Goal: Check status: Check status

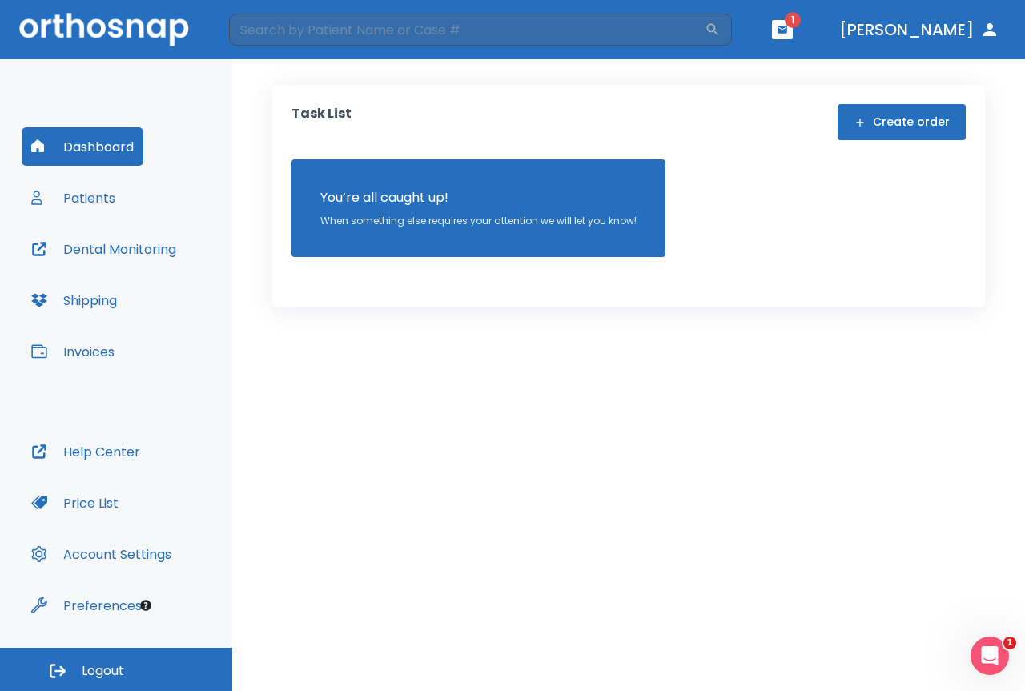
click at [79, 206] on button "Patients" at bounding box center [73, 197] width 103 height 38
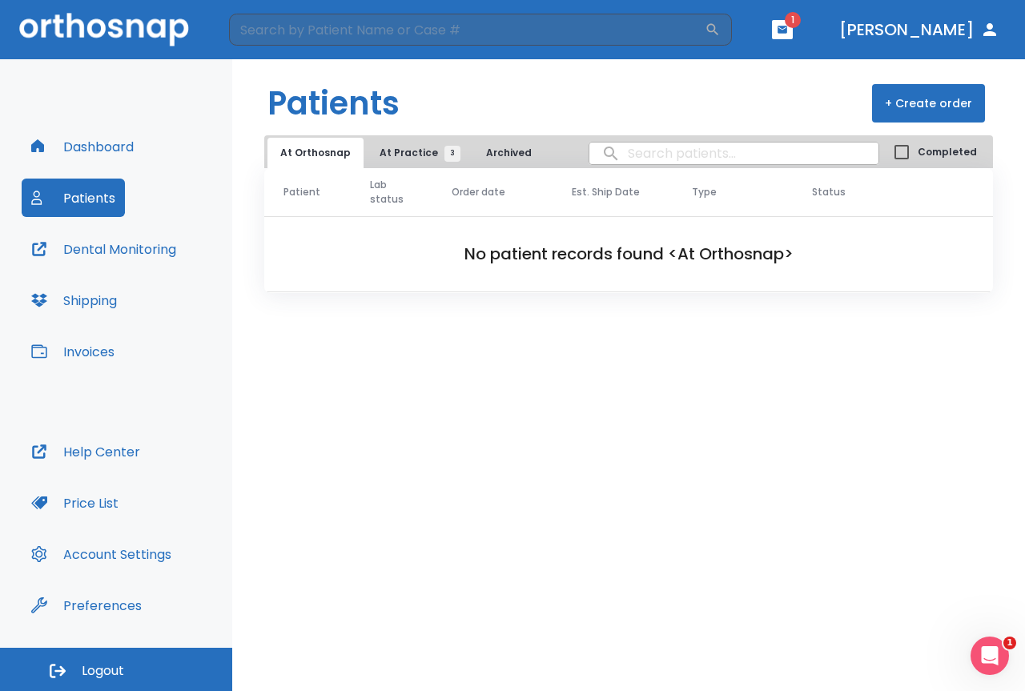
click at [417, 165] on button "At Practice 3" at bounding box center [416, 153] width 98 height 30
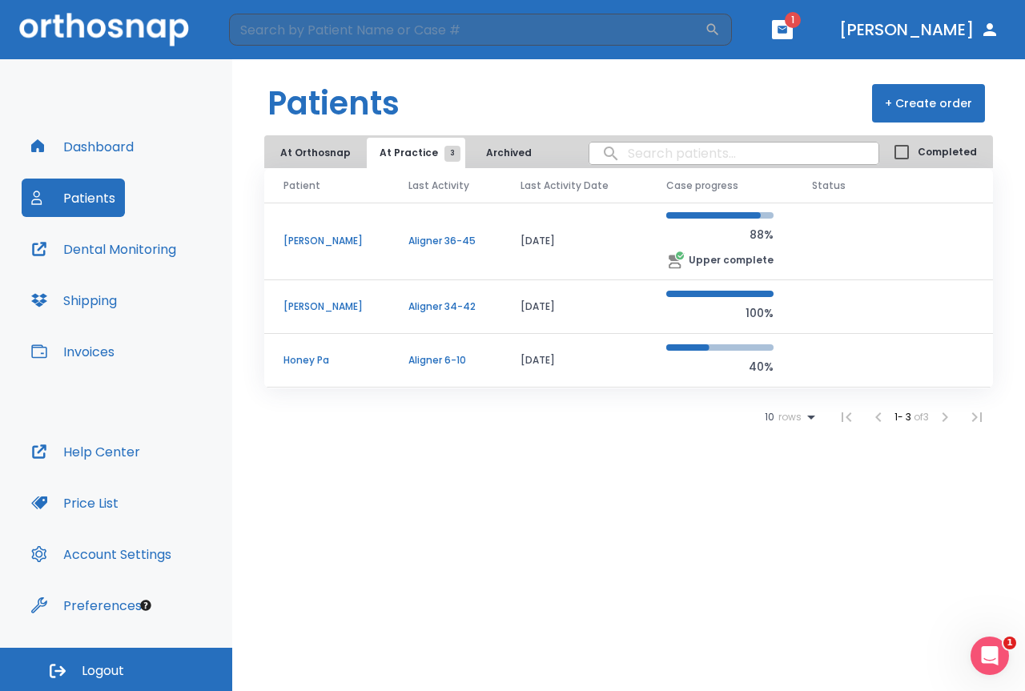
click at [398, 240] on td "Aligner 36-45" at bounding box center [445, 242] width 112 height 78
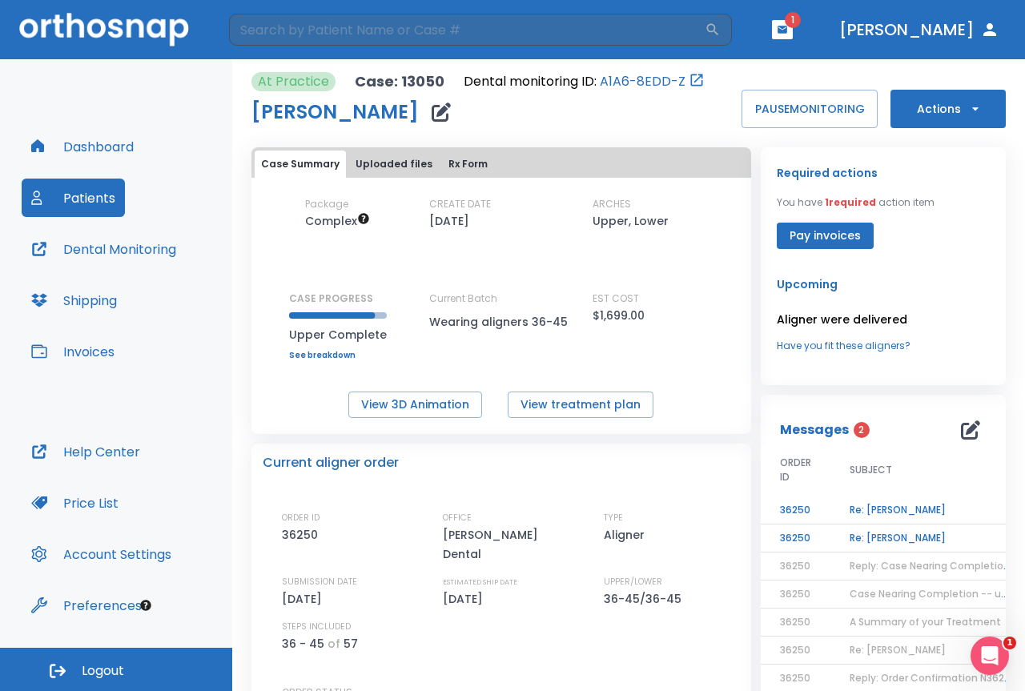
click at [871, 538] on td "Re: [PERSON_NAME]" at bounding box center [930, 538] width 200 height 28
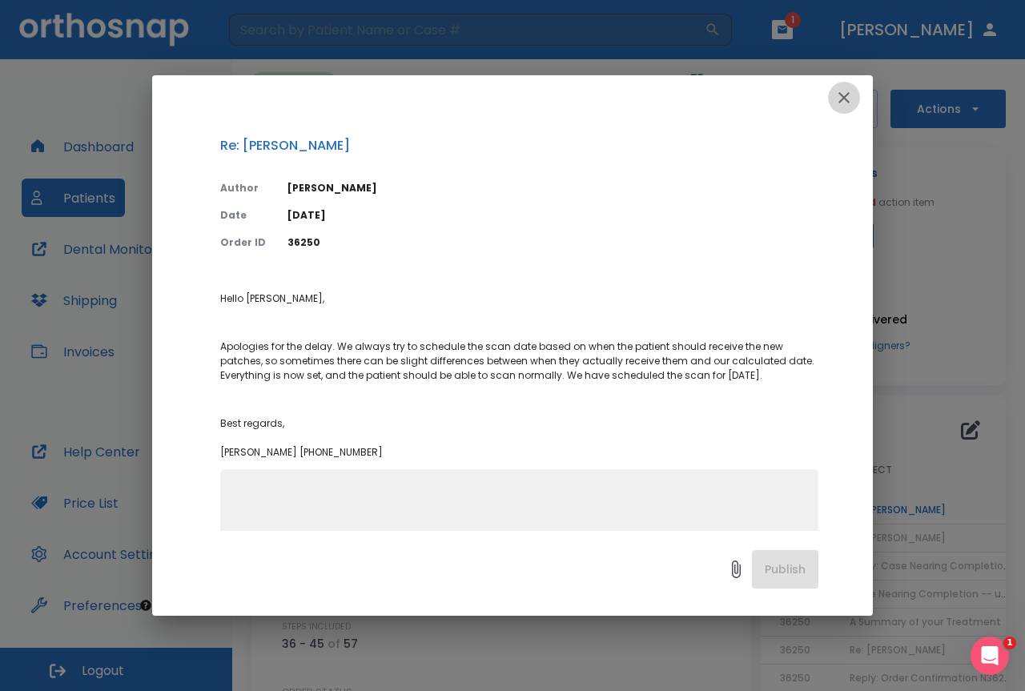
click at [842, 97] on icon "button" at bounding box center [843, 97] width 11 height 11
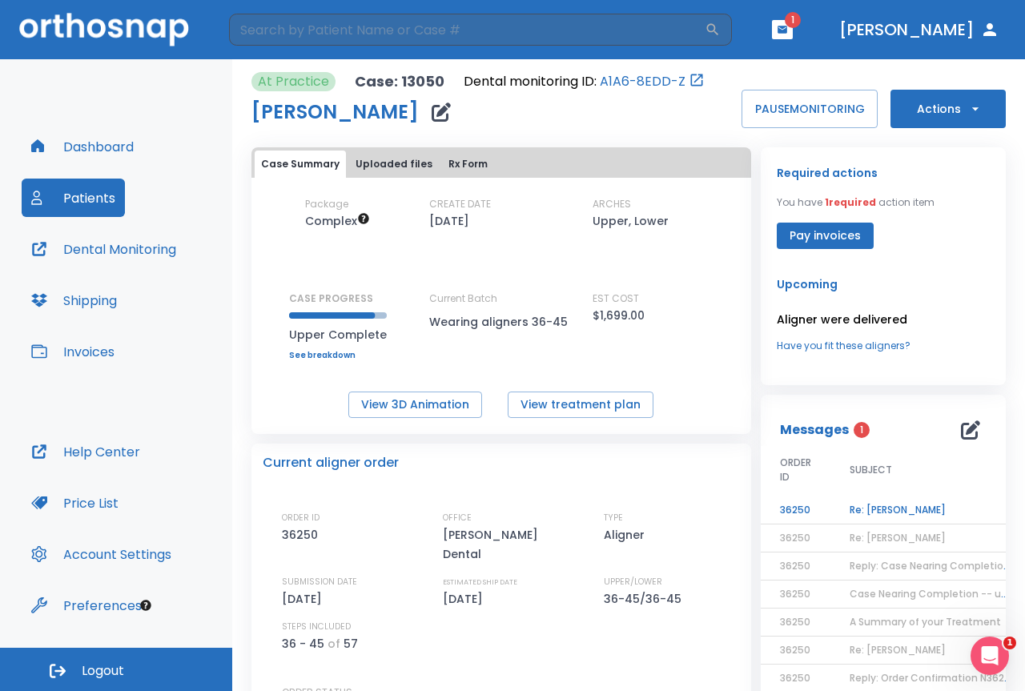
click at [846, 511] on td "Re: [PERSON_NAME]" at bounding box center [930, 510] width 200 height 28
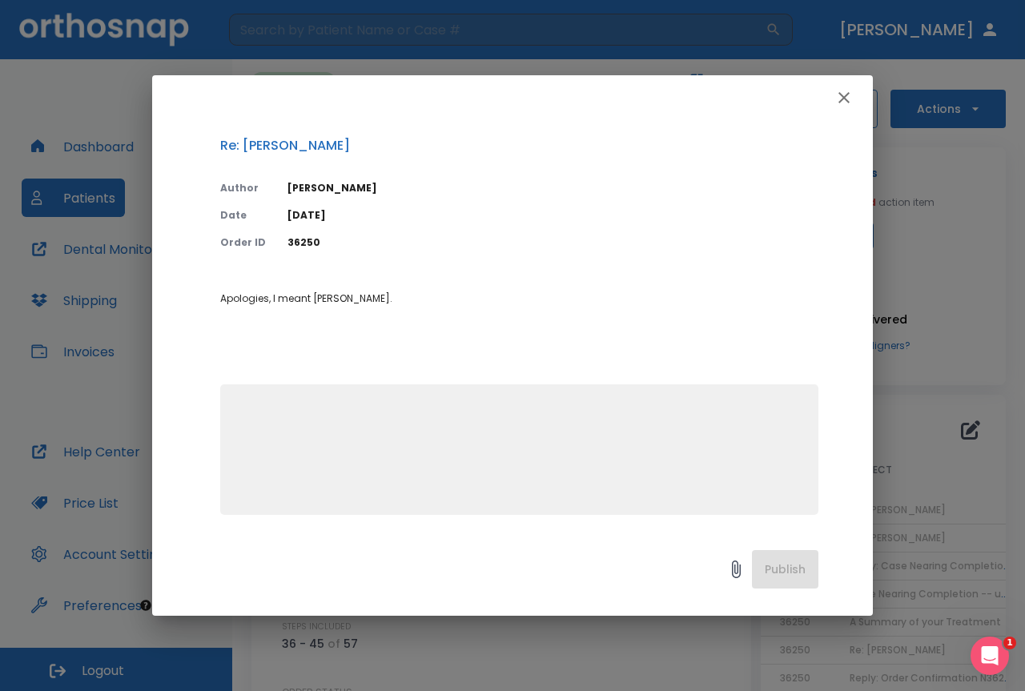
click at [840, 98] on icon "button" at bounding box center [843, 97] width 19 height 19
